Goal: Find specific page/section: Find specific page/section

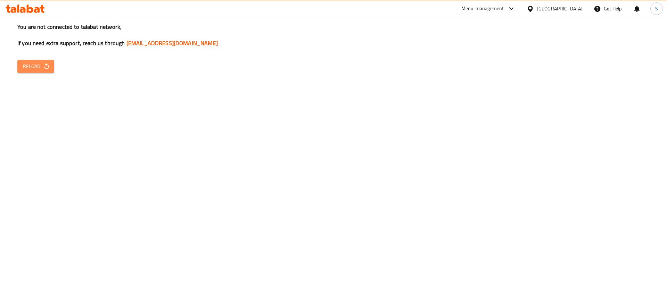
click at [36, 60] on button "Reload" at bounding box center [35, 66] width 37 height 13
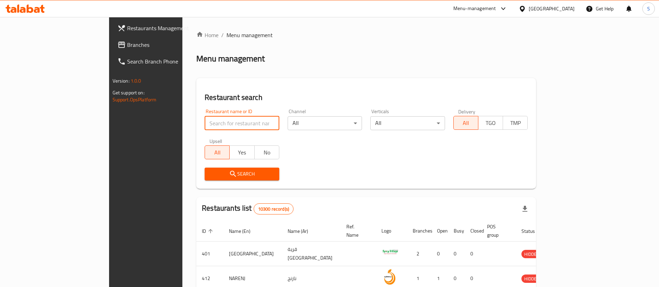
click at [205, 124] on input "search" at bounding box center [242, 123] width 75 height 14
paste input "https://talabat.eu.looker.com/looks/57385"
type input "https://talabat.eu.looker.com/looks/57385"
click button "Search" at bounding box center [242, 174] width 75 height 13
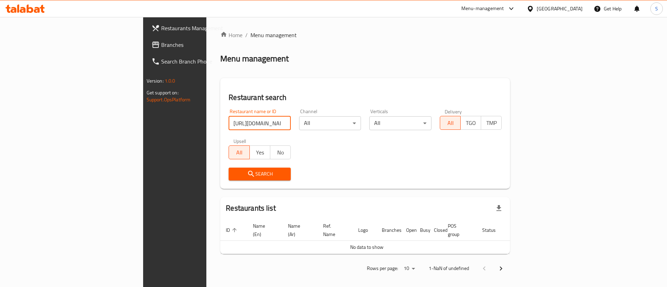
click at [229, 123] on input "https://talabat.eu.looker.com/looks/57385" at bounding box center [260, 123] width 62 height 14
click button "Search" at bounding box center [260, 174] width 62 height 13
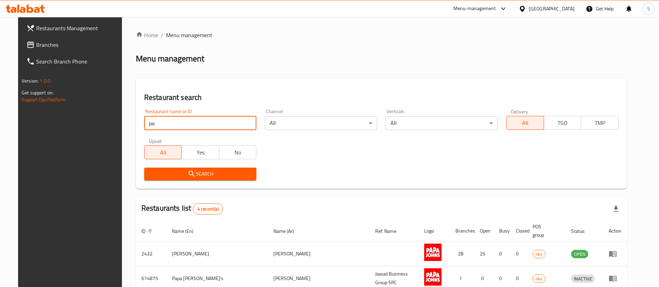
type input "p"
type input "domino"
click button "Search" at bounding box center [200, 174] width 113 height 13
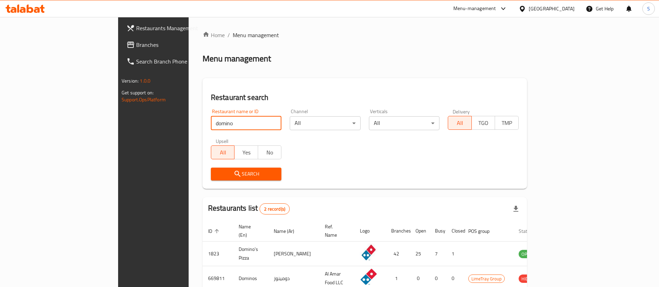
scroll to position [34, 0]
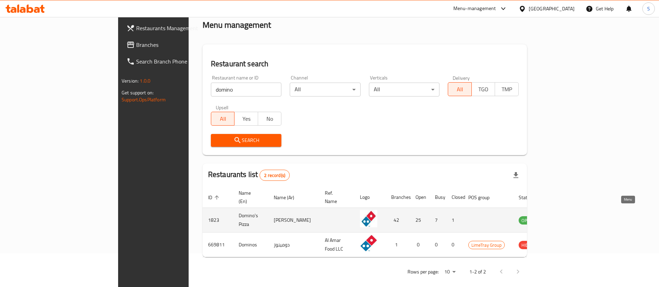
click at [563, 218] on icon "enhanced table" at bounding box center [559, 221] width 8 height 6
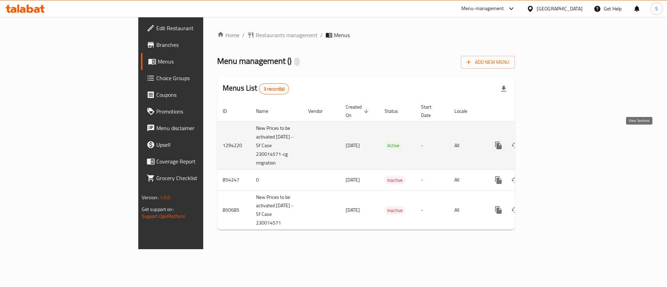
click at [557, 143] on link "enhanced table" at bounding box center [548, 145] width 17 height 17
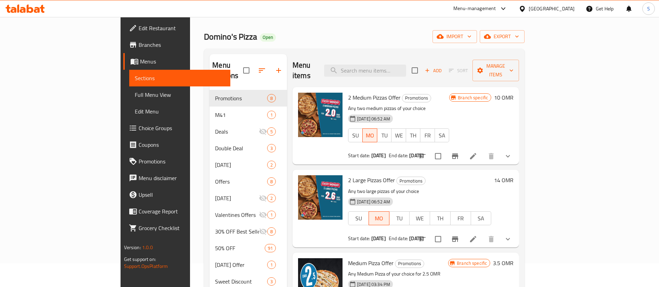
scroll to position [25, 0]
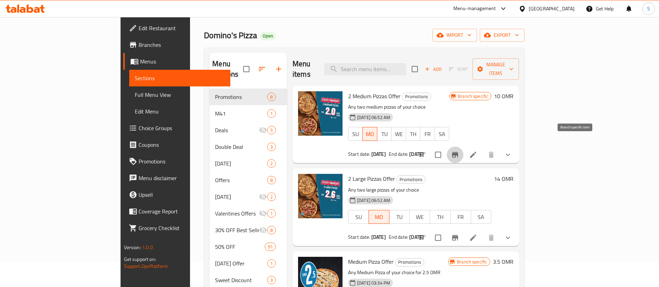
click at [458, 152] on icon "Branch-specific-item" at bounding box center [455, 155] width 6 height 6
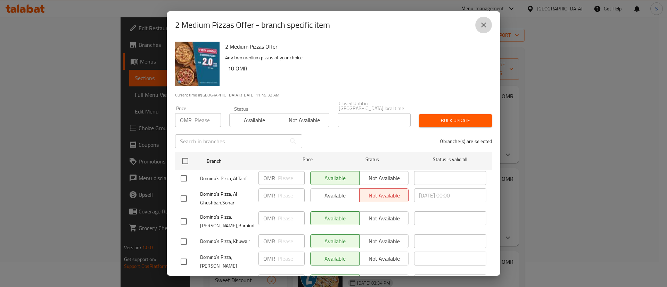
click at [487, 25] on icon "close" at bounding box center [483, 25] width 8 height 8
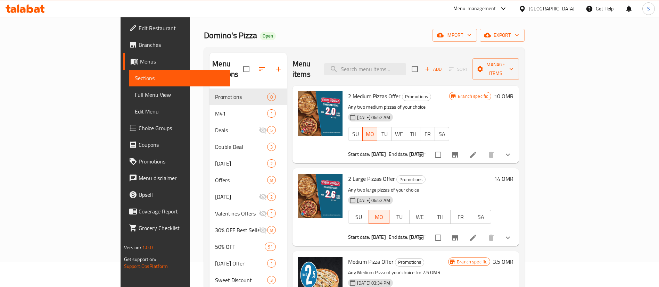
scroll to position [0, 0]
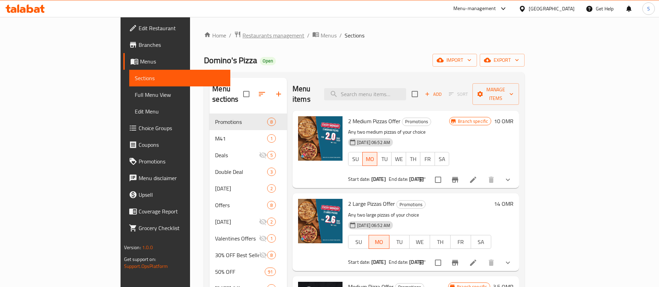
click at [242, 36] on span "Restaurants management" at bounding box center [273, 35] width 62 height 8
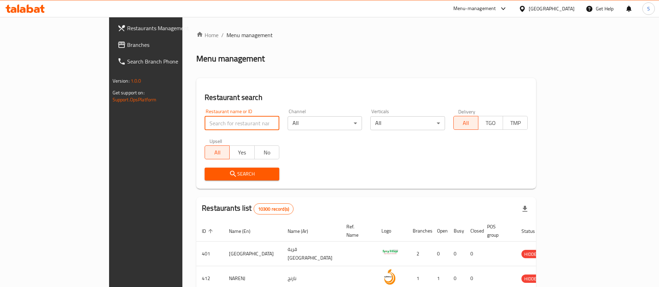
click at [205, 127] on input "search" at bounding box center [242, 123] width 75 height 14
type input "domino"
click button "Search" at bounding box center [242, 174] width 75 height 13
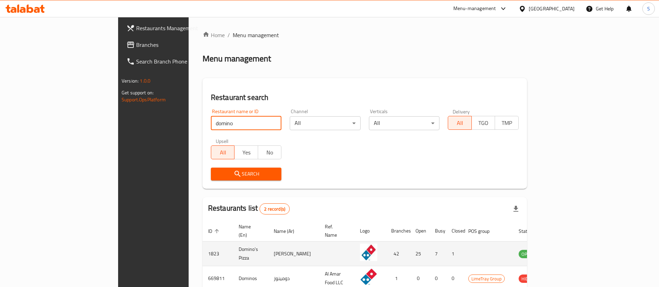
scroll to position [34, 0]
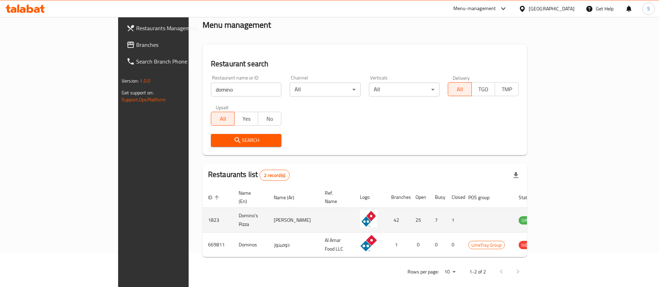
click at [202, 215] on td "1823" at bounding box center [217, 220] width 31 height 25
copy td "1823"
click at [563, 218] on icon "enhanced table" at bounding box center [559, 221] width 8 height 6
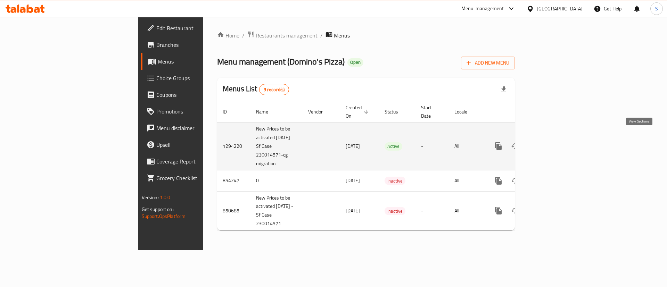
click at [553, 142] on icon "enhanced table" at bounding box center [548, 146] width 8 height 8
